Goal: Information Seeking & Learning: Learn about a topic

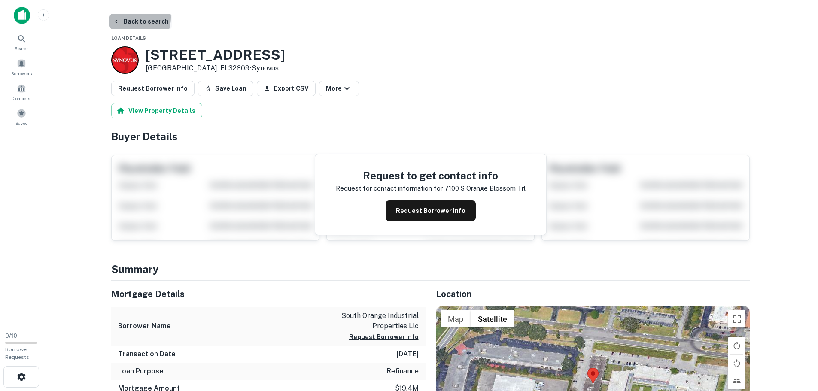
click at [130, 18] on button "Back to search" at bounding box center [140, 21] width 63 height 15
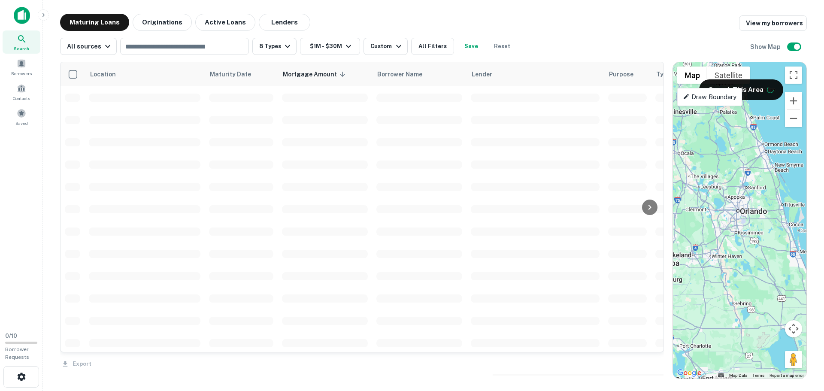
click at [617, 145] on div "Location Maturity Date Mortgage Amount sorted descending Borrower Name Lender P…" at bounding box center [433, 217] width 747 height 324
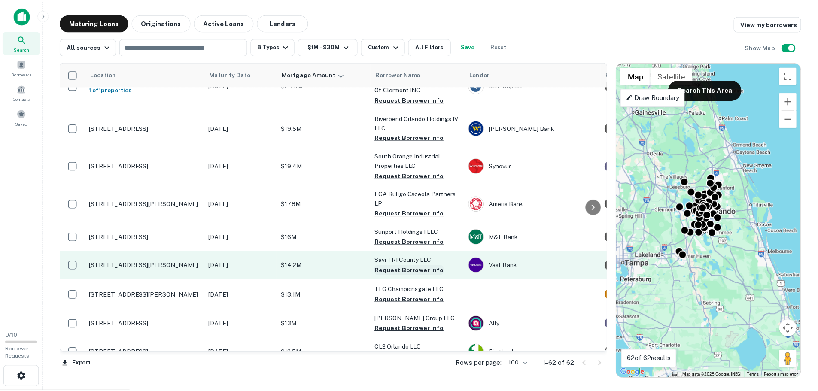
scroll to position [86, 0]
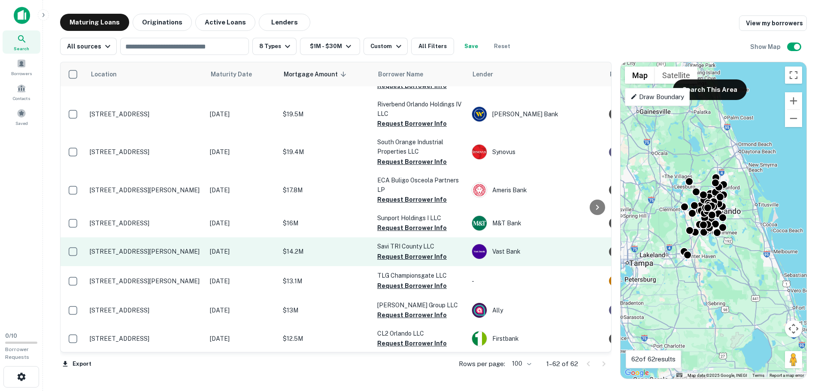
click at [333, 247] on p "$14.2M" at bounding box center [326, 251] width 86 height 9
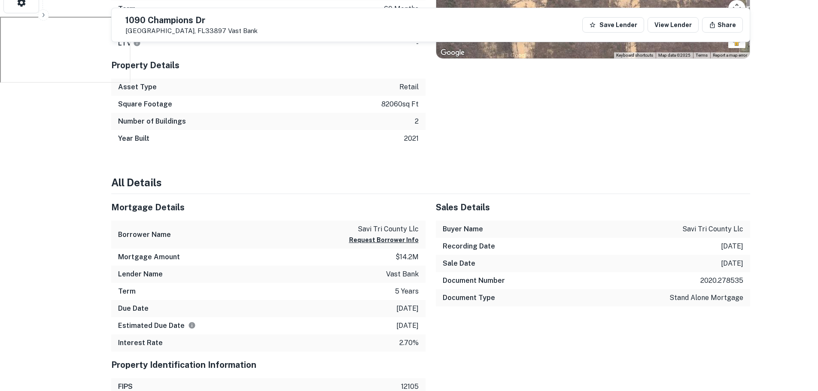
scroll to position [429, 0]
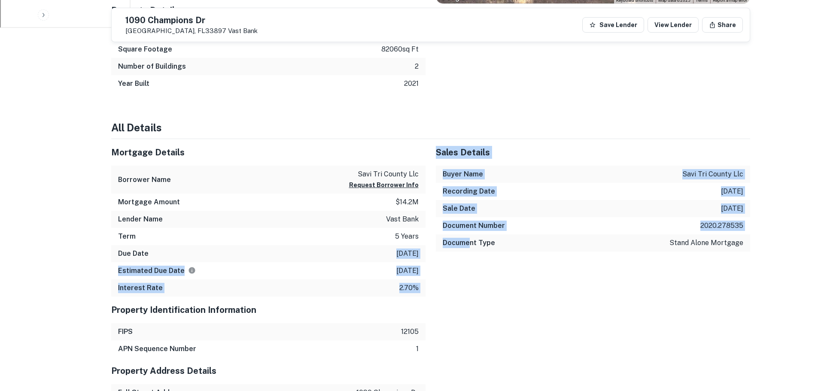
drag, startPoint x: 359, startPoint y: 256, endPoint x: 470, endPoint y: 286, distance: 114.8
click at [470, 286] on div "Sales Details Buyer Name savi tri county llc Recording Date [DATE] Sale Date [D…" at bounding box center [587, 218] width 324 height 158
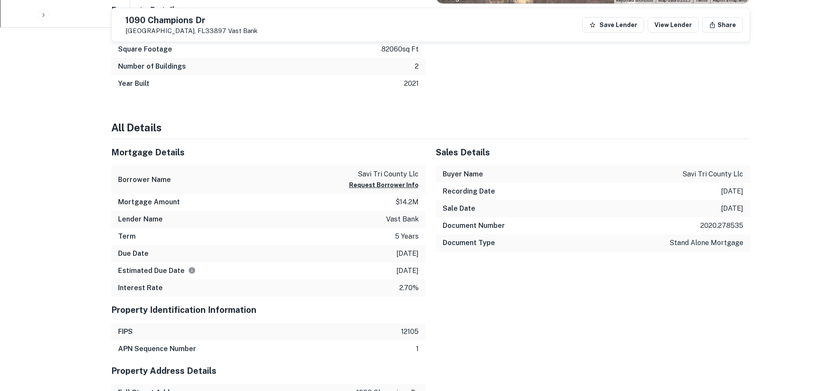
click at [372, 215] on div "Lender Name vast bank" at bounding box center [268, 219] width 314 height 17
